Goal: Book appointment/travel/reservation

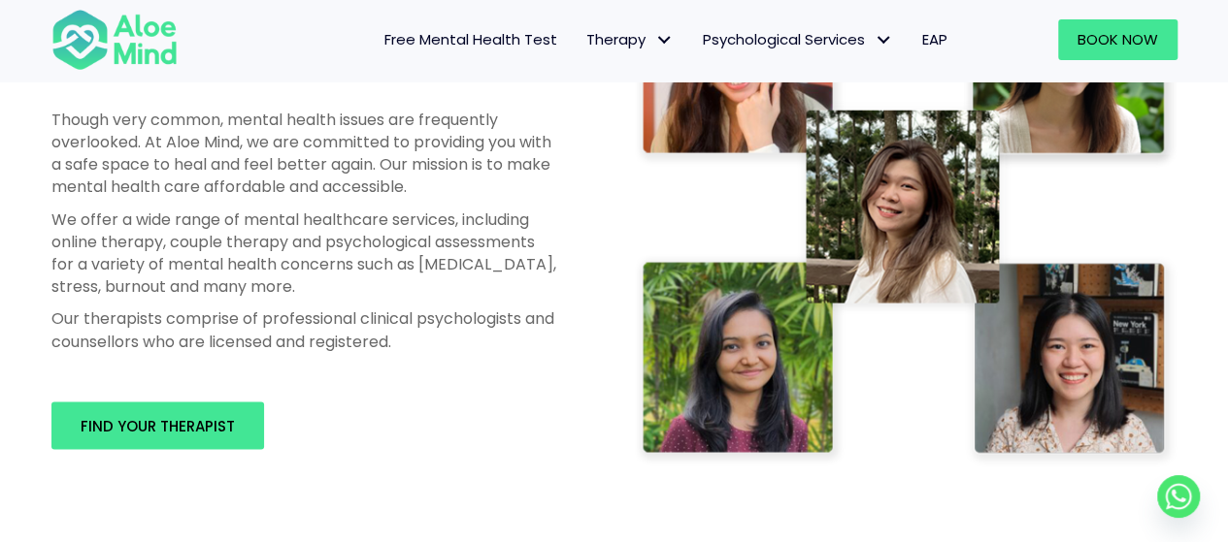
scroll to position [1067, 0]
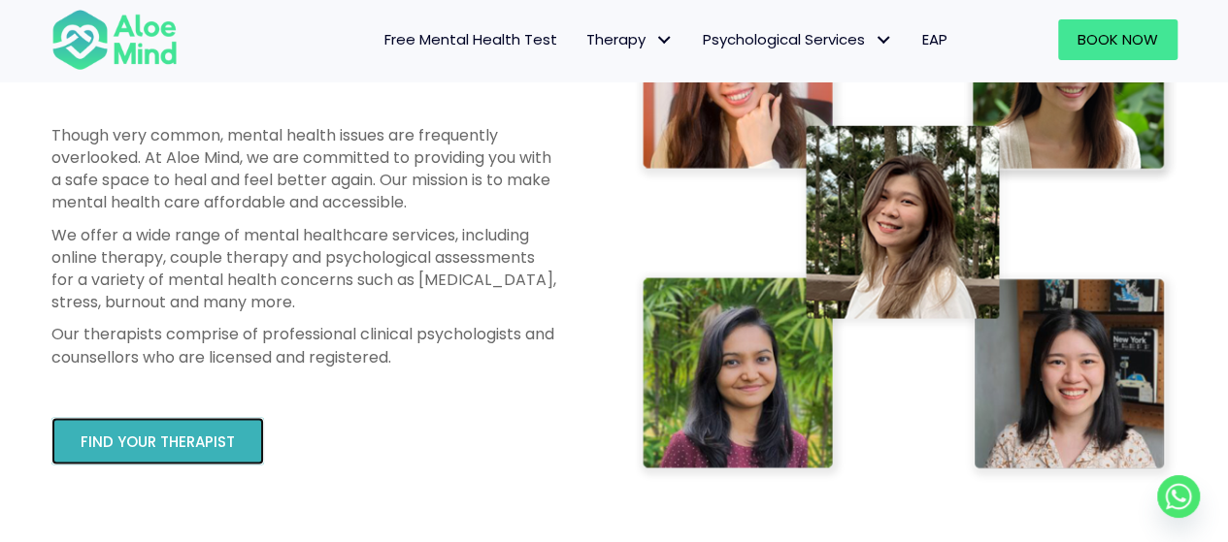
click at [131, 440] on span "Find your therapist" at bounding box center [158, 442] width 154 height 20
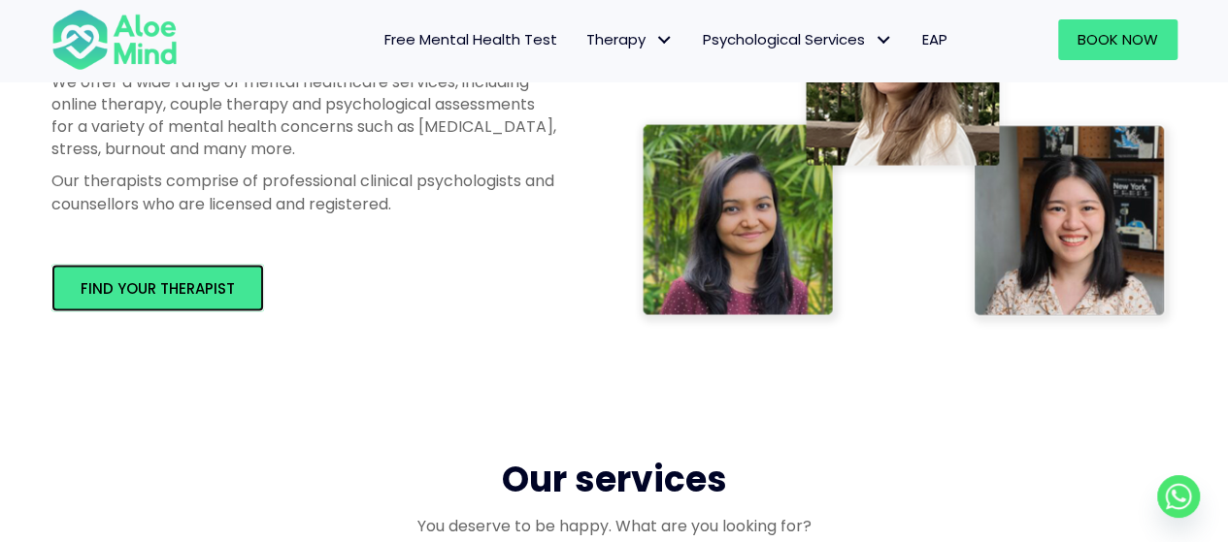
scroll to position [1553, 0]
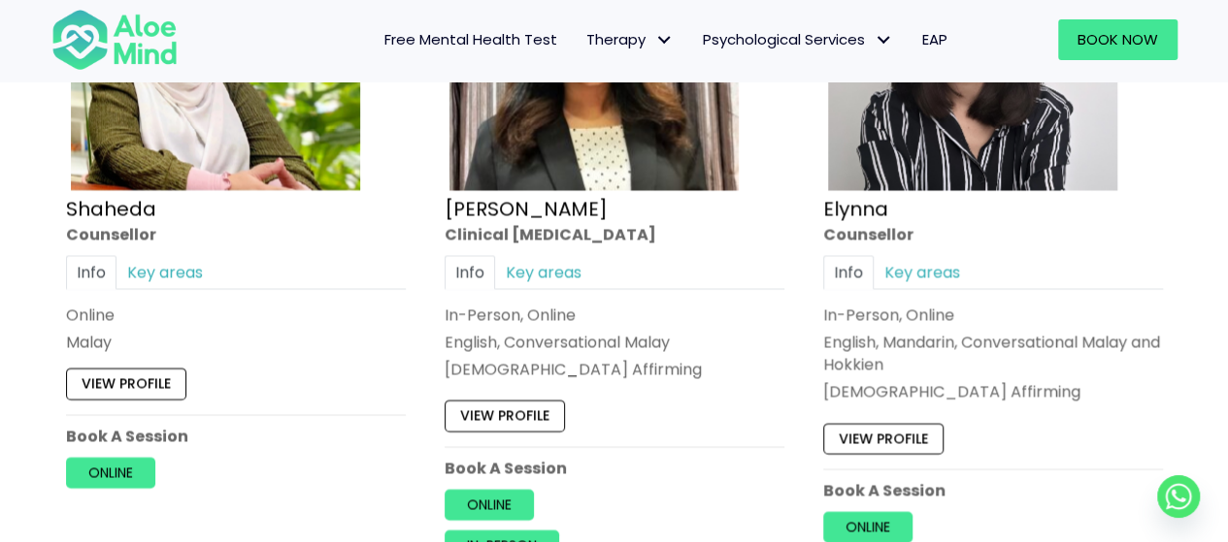
scroll to position [1941, 0]
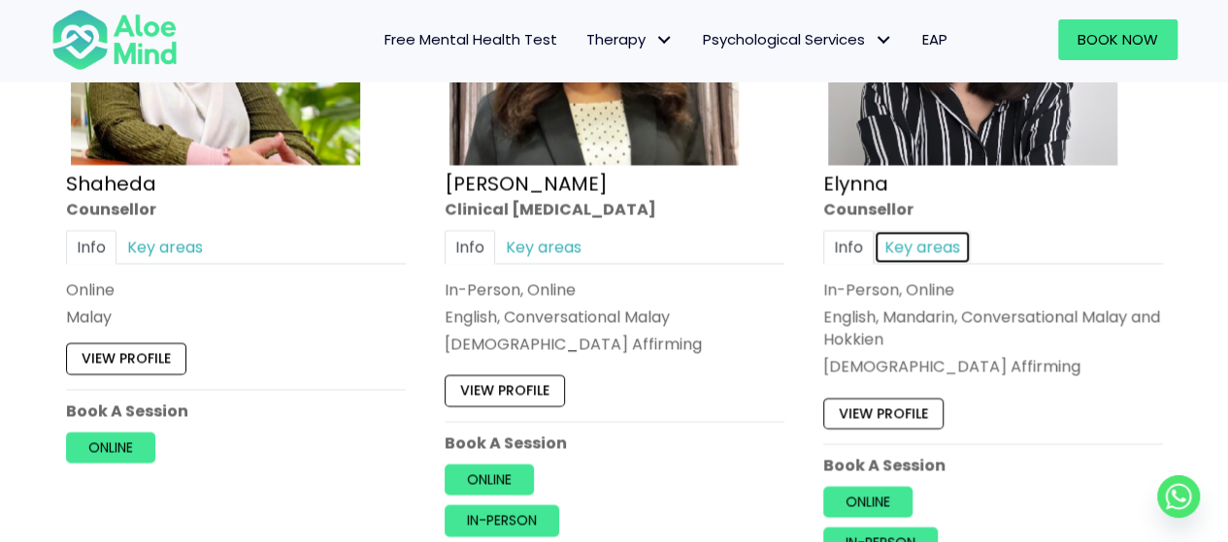
click at [917, 246] on link "Key areas" at bounding box center [921, 248] width 97 height 34
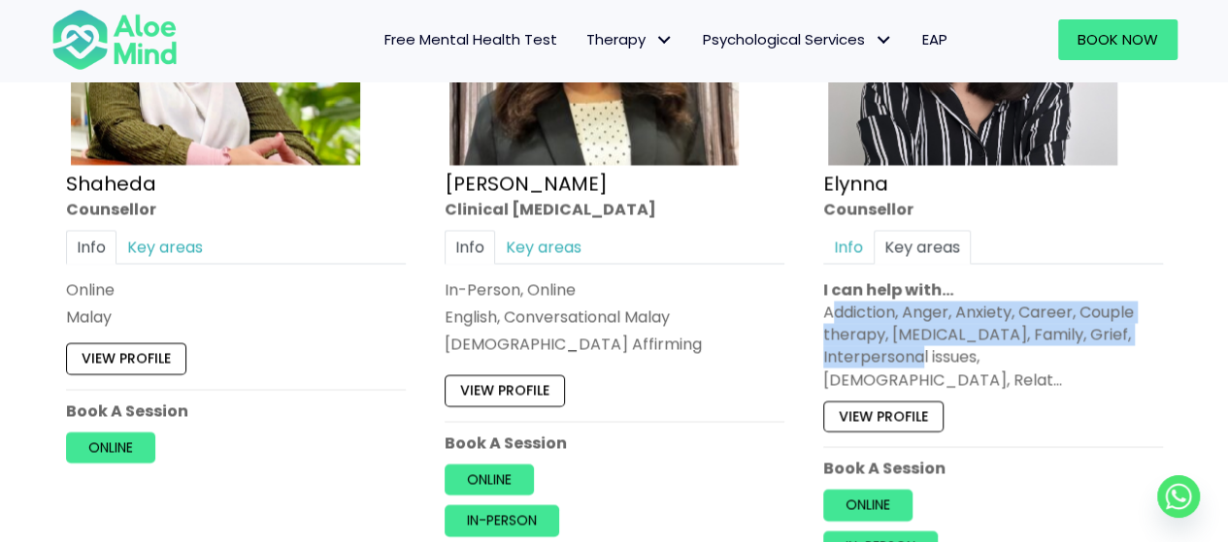
drag, startPoint x: 837, startPoint y: 308, endPoint x: 939, endPoint y: 346, distance: 109.9
click at [939, 345] on div "Addiction, Anger, Anxiety, Career, Couple therapy, [MEDICAL_DATA], Family, Grie…" at bounding box center [993, 347] width 340 height 90
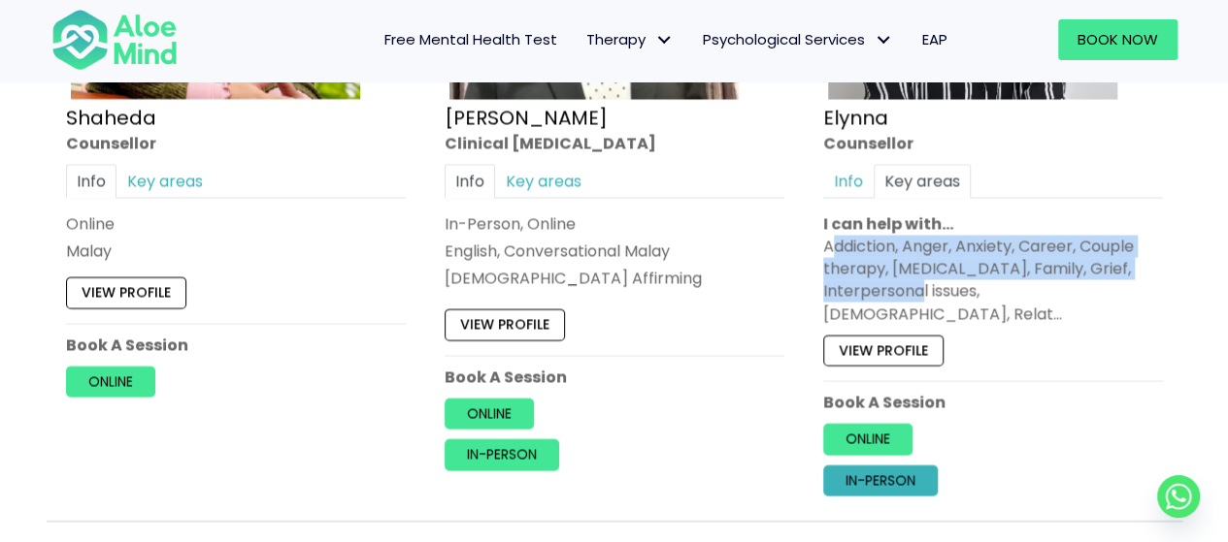
scroll to position [2038, 0]
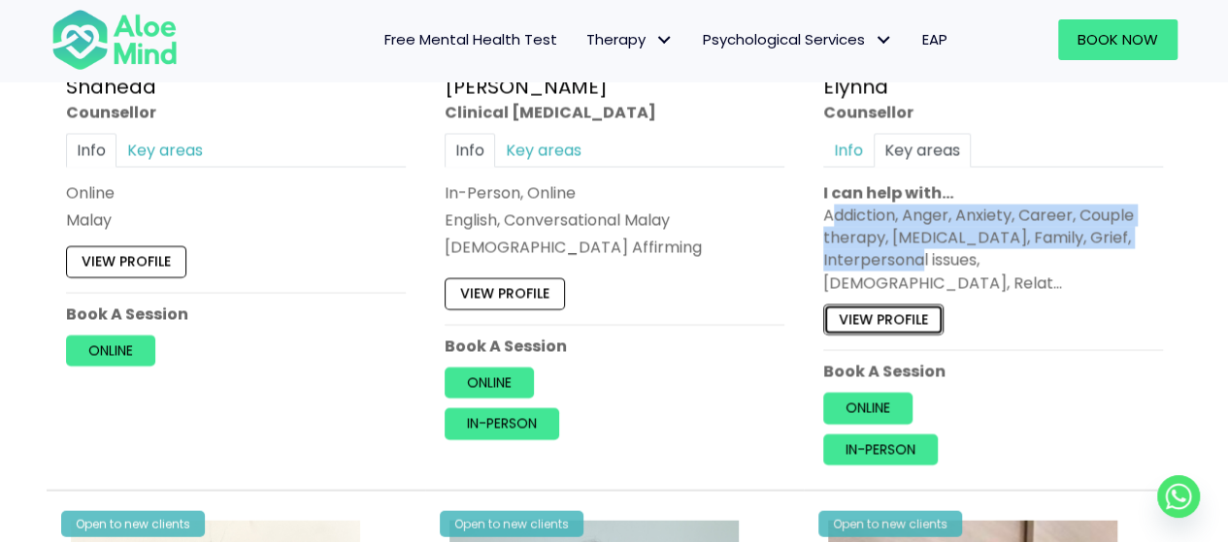
click at [886, 305] on link "View profile" at bounding box center [883, 320] width 120 height 31
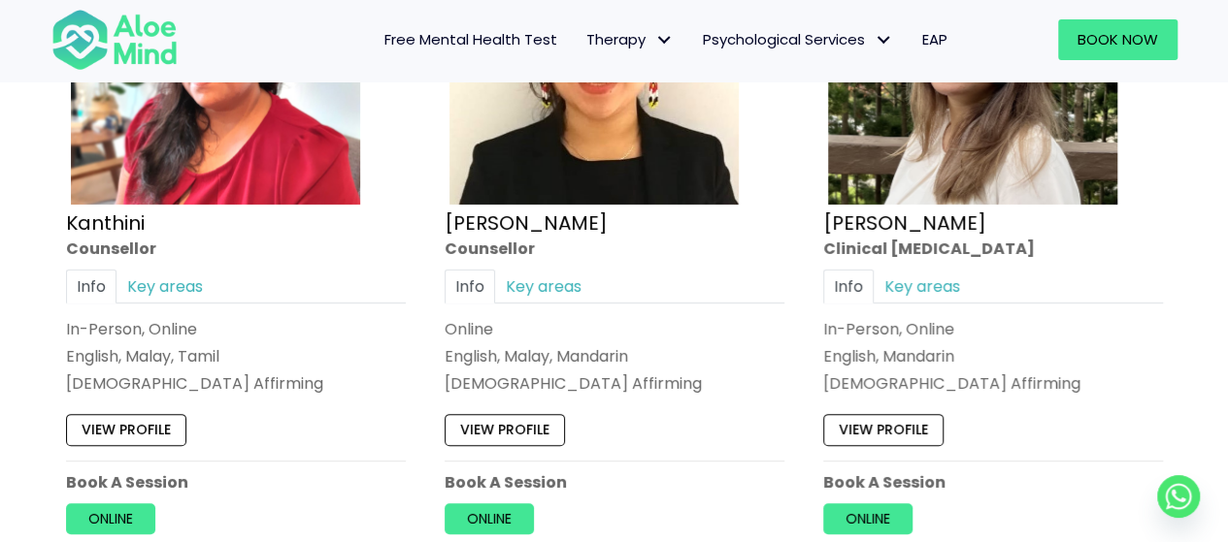
scroll to position [3202, 0]
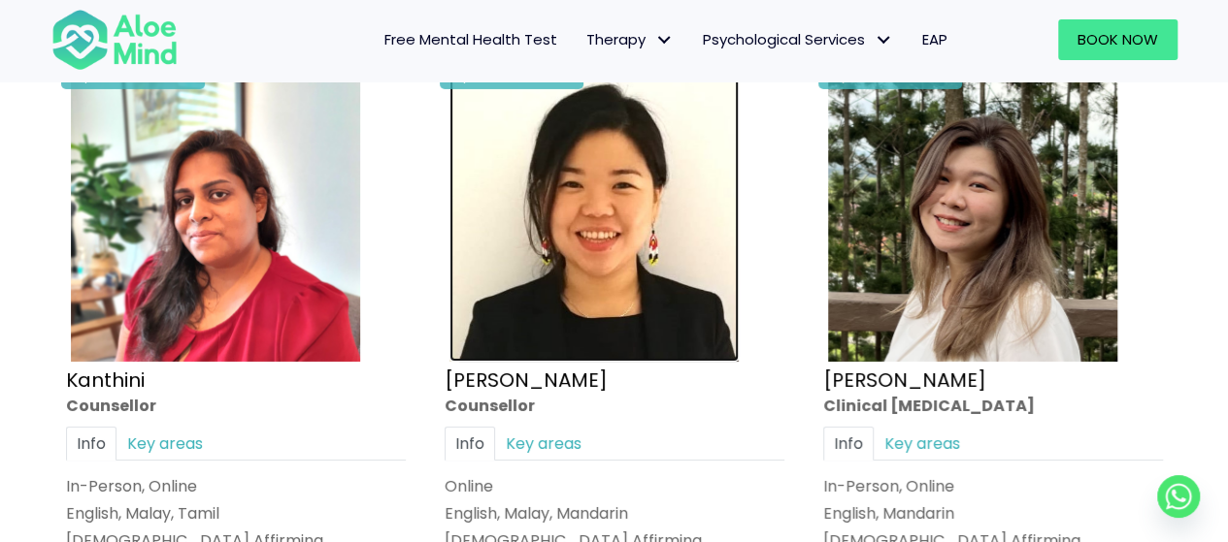
click at [543, 267] on img at bounding box center [593, 217] width 289 height 289
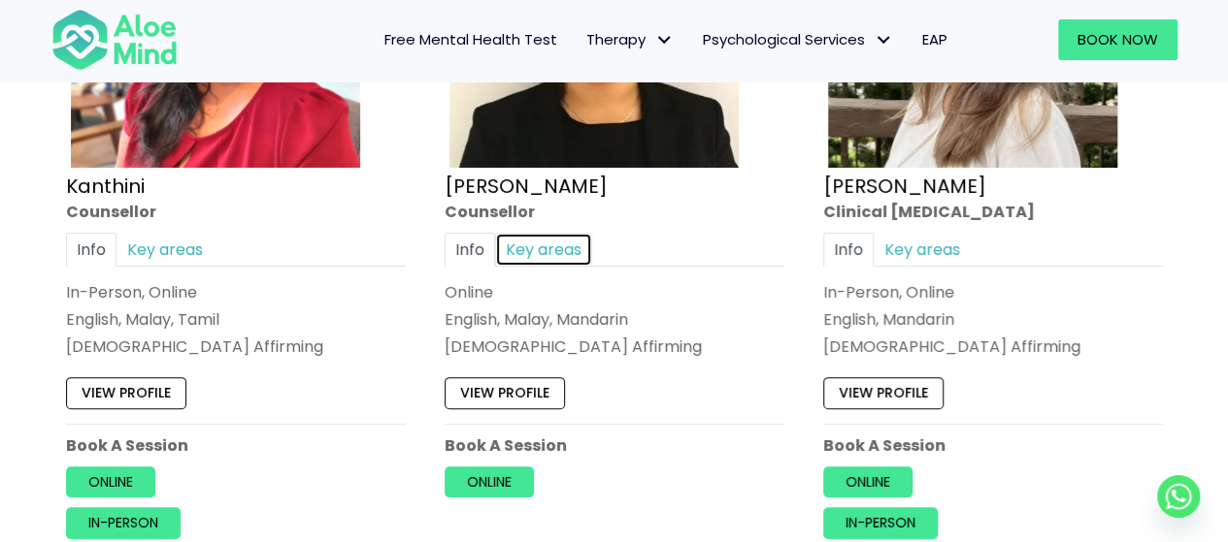
click at [514, 232] on link "Key areas" at bounding box center [543, 249] width 97 height 34
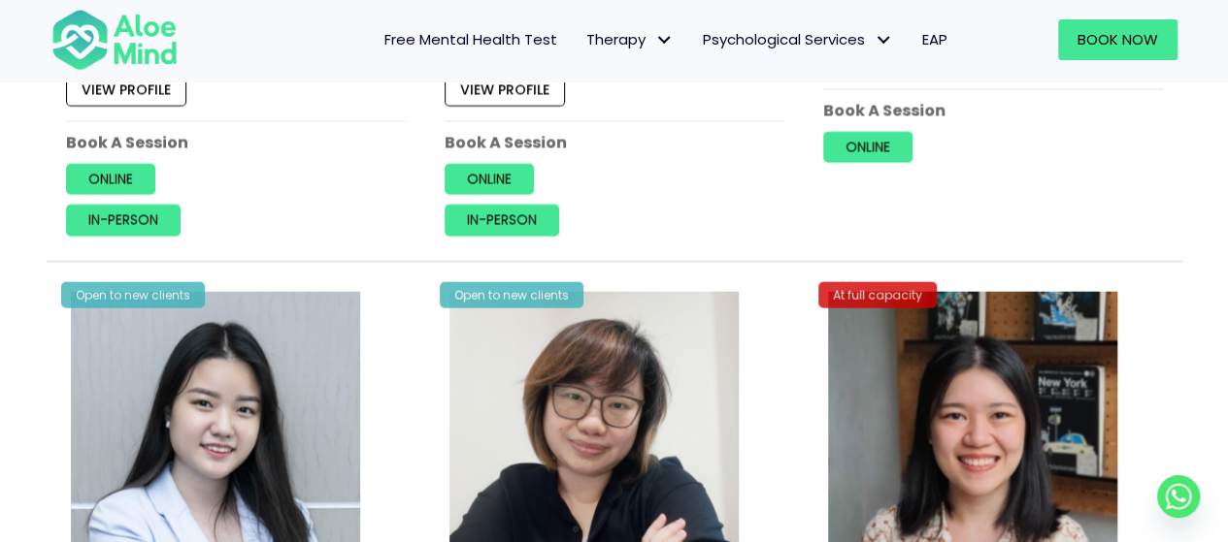
scroll to position [5920, 0]
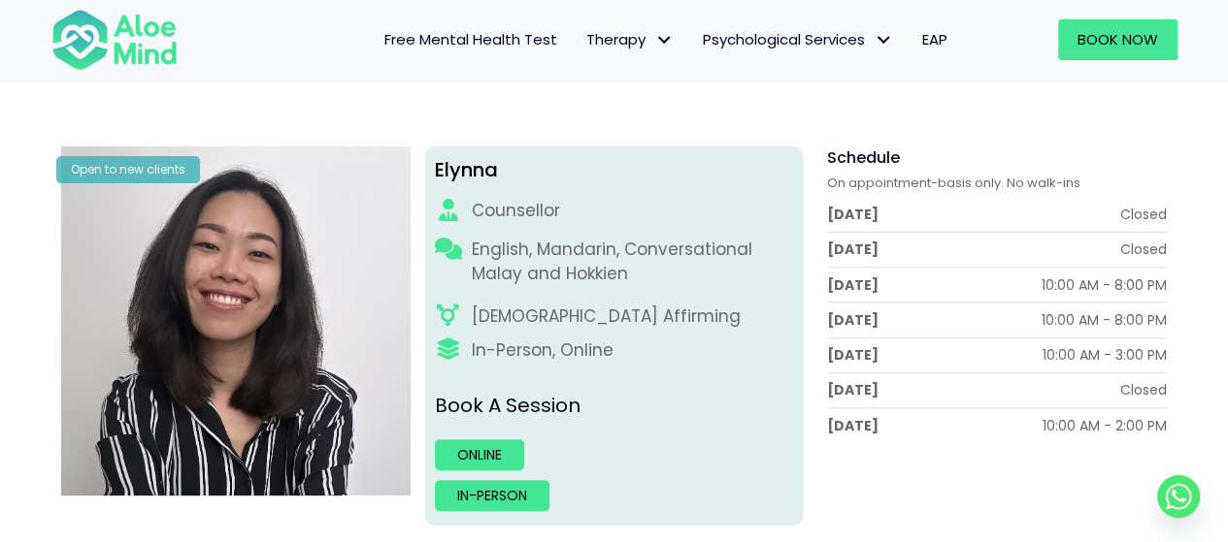
scroll to position [97, 0]
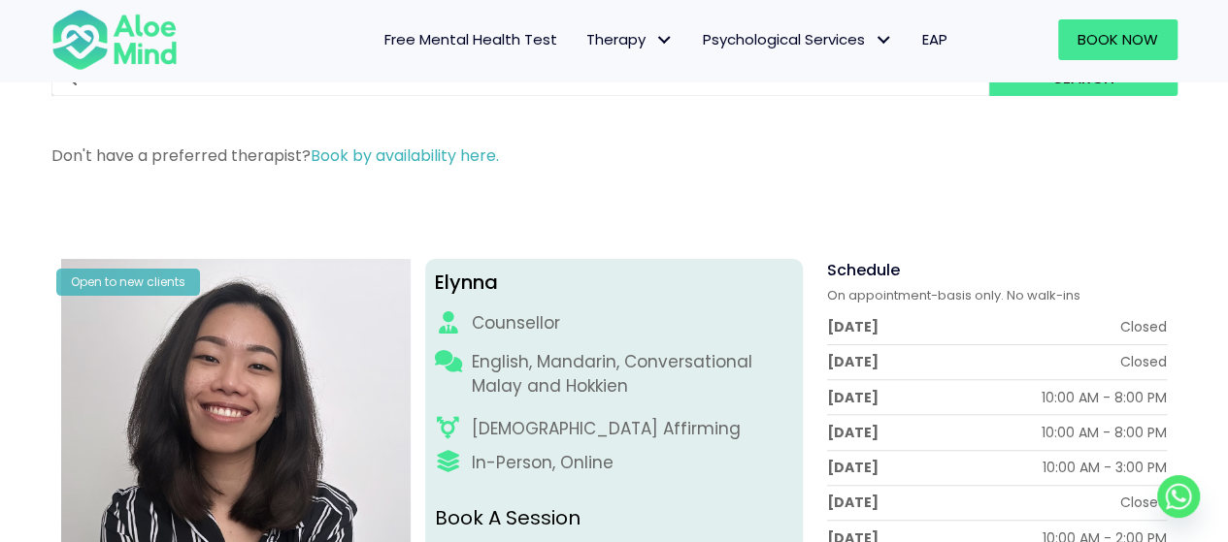
click at [502, 284] on div "Elynna" at bounding box center [614, 283] width 358 height 28
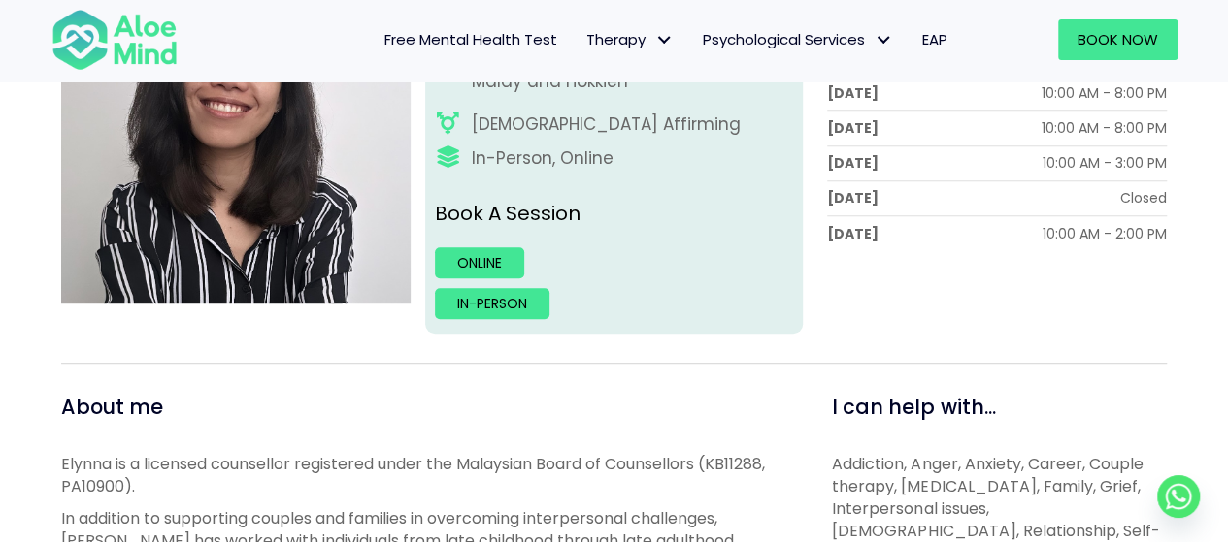
scroll to position [291, 0]
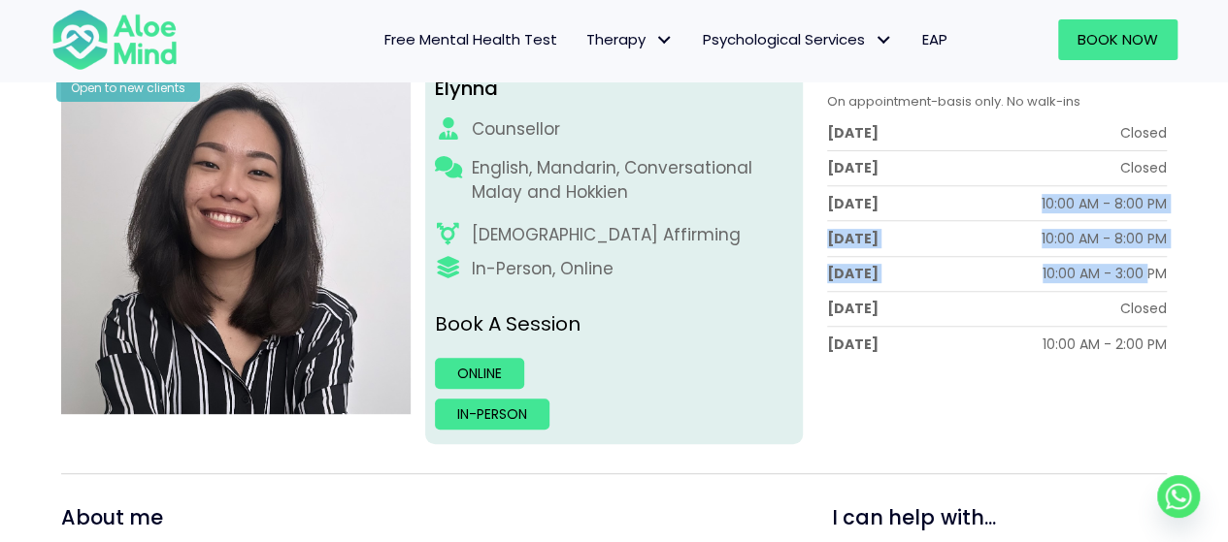
drag, startPoint x: 1043, startPoint y: 197, endPoint x: 1147, endPoint y: 275, distance: 129.7
click at [1148, 273] on div "Monday Closed Tuesday Closed Wednesday 10:00 AM - 8:00 PM Thursday 10:00 AM - 8…" at bounding box center [996, 238] width 339 height 246
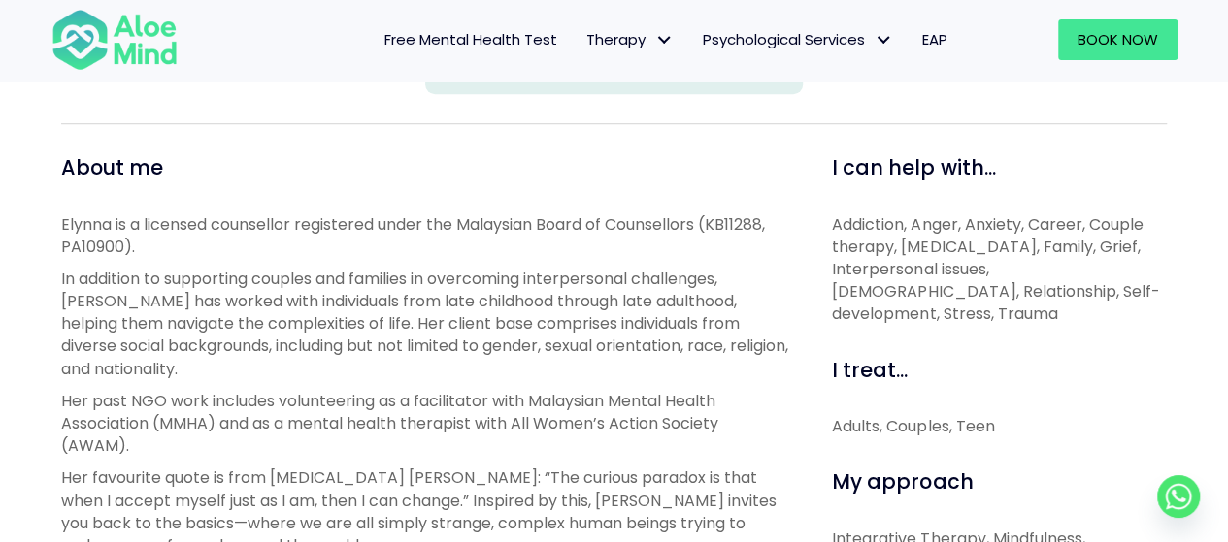
scroll to position [679, 0]
